Goal: Information Seeking & Learning: Understand process/instructions

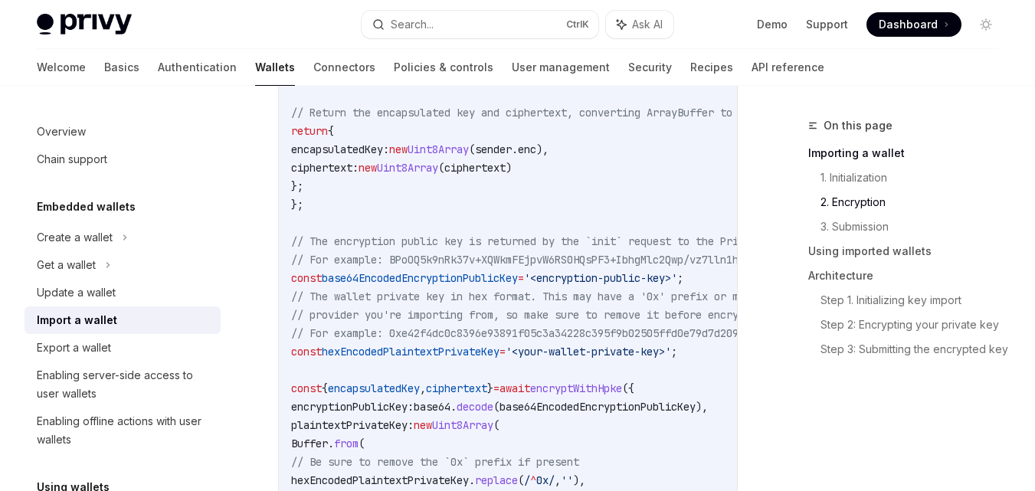
scroll to position [1686, 0]
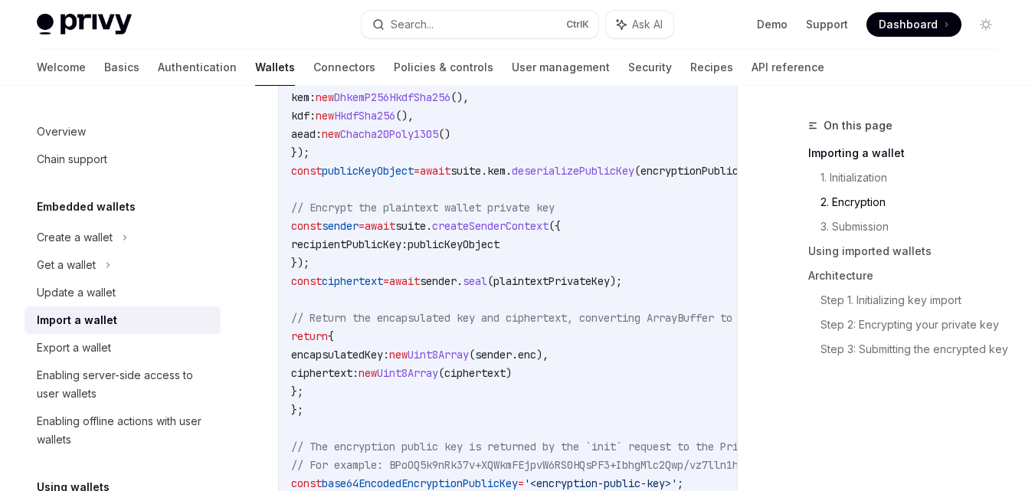
click at [98, 322] on div "Import a wallet" at bounding box center [77, 320] width 80 height 18
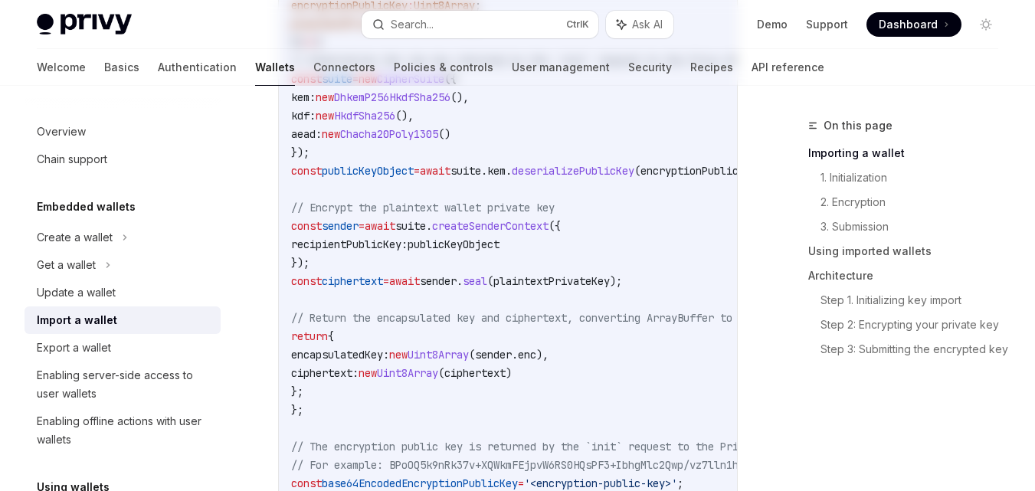
scroll to position [0, 0]
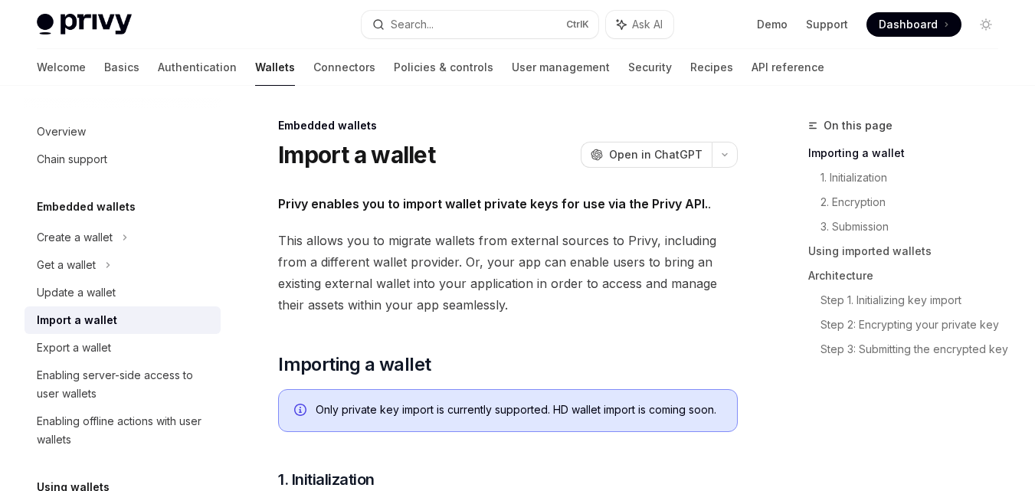
click at [369, 410] on div "Only private key import is currently supported. HD wallet import is coming soon." at bounding box center [519, 410] width 406 height 17
click at [73, 348] on div "Export a wallet" at bounding box center [74, 348] width 74 height 18
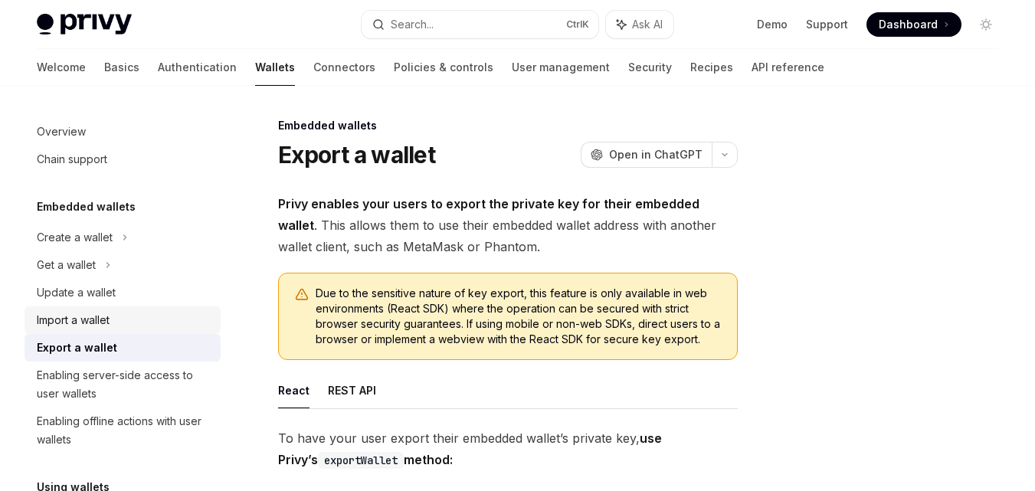
click at [103, 314] on div "Import a wallet" at bounding box center [73, 320] width 73 height 18
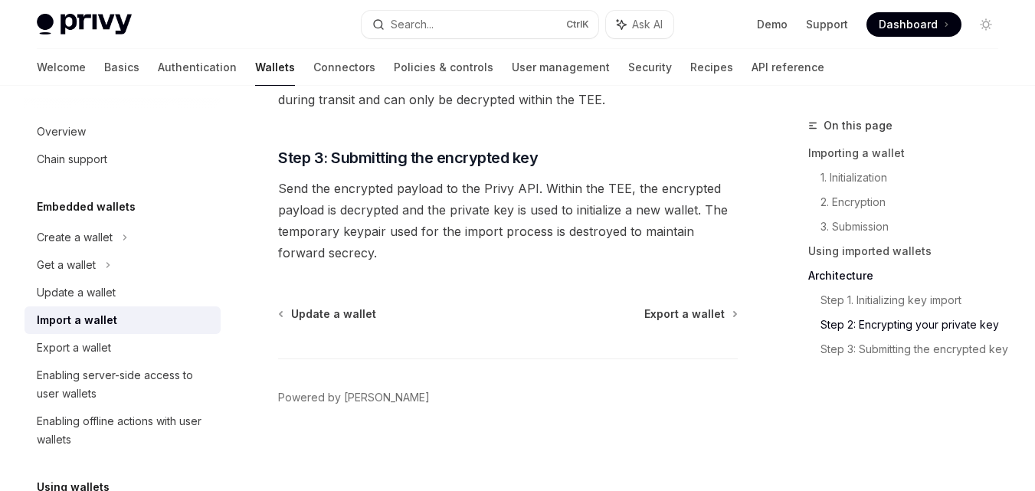
scroll to position [3940, 0]
click at [837, 149] on link "Importing a wallet" at bounding box center [909, 153] width 202 height 25
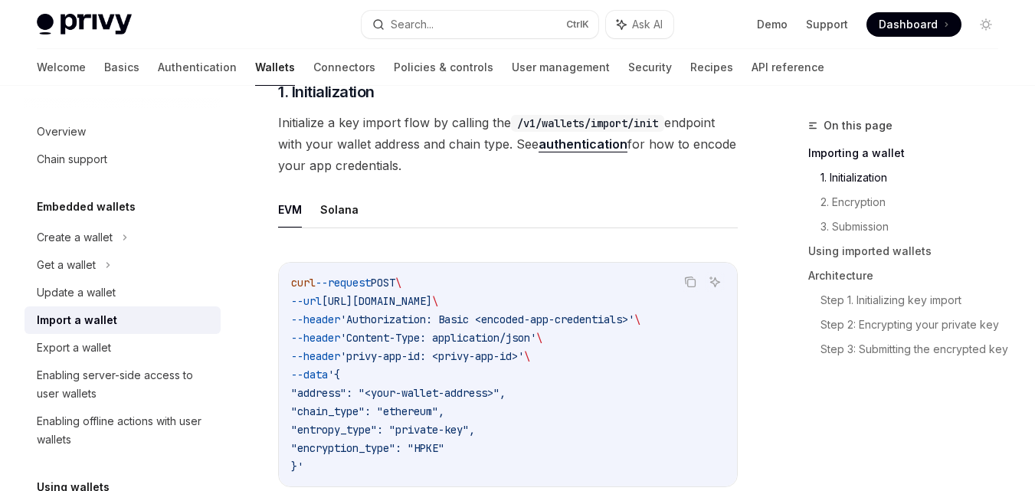
scroll to position [236, 0]
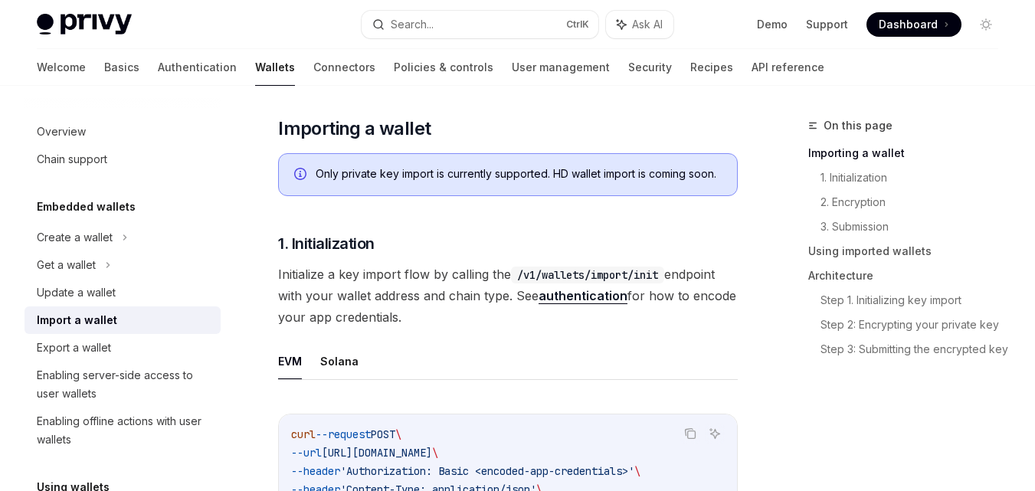
click at [595, 176] on div "Only private key import is currently supported. HD wallet import is coming soon." at bounding box center [519, 174] width 406 height 17
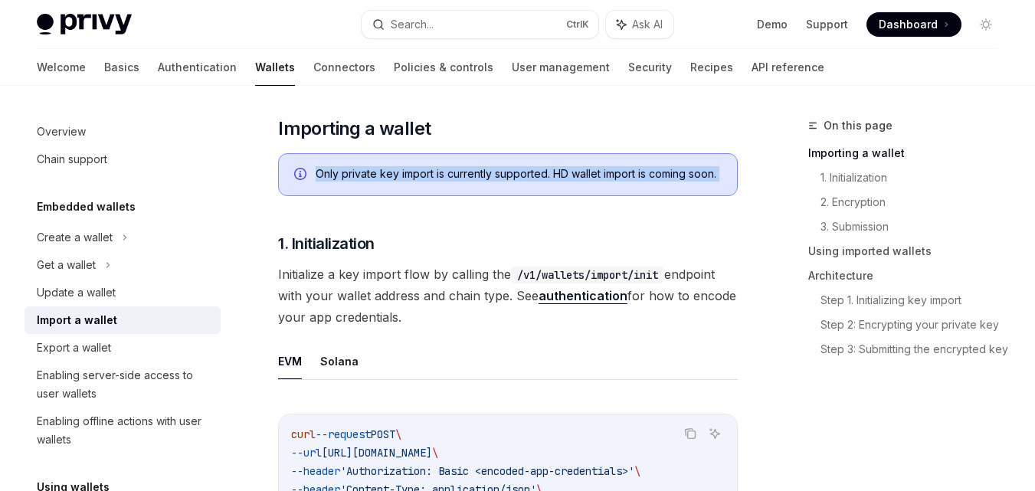
click at [595, 176] on div "Only private key import is currently supported. HD wallet import is coming soon." at bounding box center [519, 174] width 406 height 17
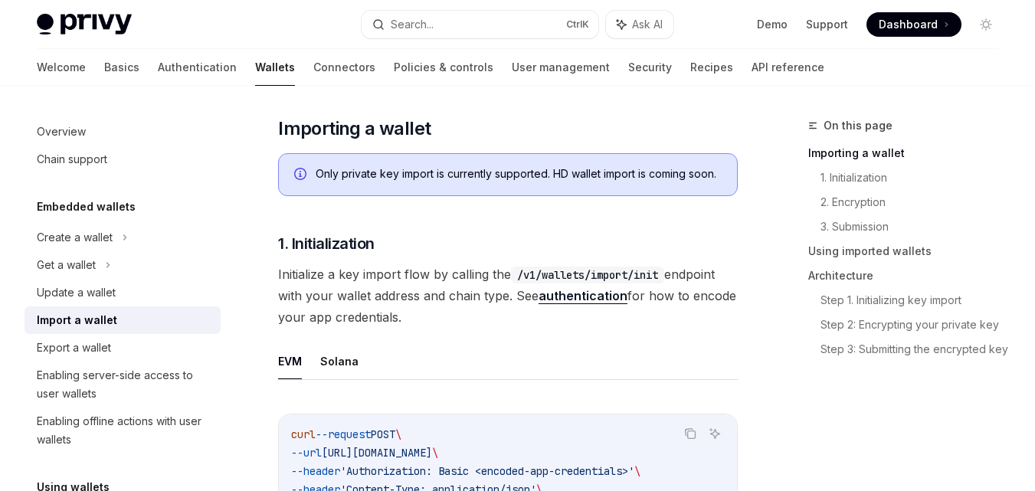
type textarea "*"
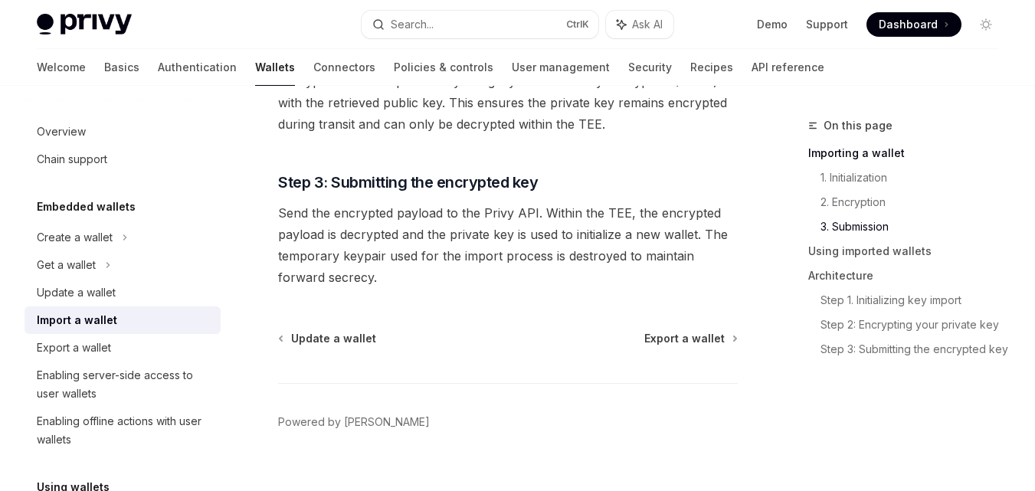
scroll to position [3940, 0]
